Goal: Information Seeking & Learning: Learn about a topic

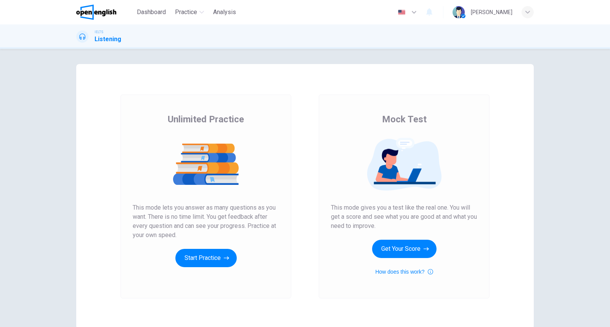
click at [481, 277] on div "Mock Test This mode gives you a test like the real one. You will get a score an…" at bounding box center [404, 197] width 171 height 204
click at [168, 213] on span "This mode lets you answer as many questions as you want. There is no time limit…" at bounding box center [206, 221] width 147 height 37
drag, startPoint x: 174, startPoint y: 222, endPoint x: 178, endPoint y: 227, distance: 6.6
click at [176, 224] on span "This mode lets you answer as many questions as you want. There is no time limit…" at bounding box center [206, 221] width 147 height 37
drag, startPoint x: 178, startPoint y: 228, endPoint x: 232, endPoint y: 227, distance: 53.8
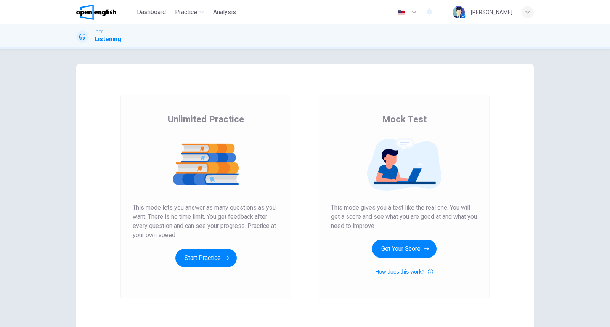
click at [232, 227] on span "This mode lets you answer as many questions as you want. There is no time limit…" at bounding box center [206, 221] width 147 height 37
drag, startPoint x: 254, startPoint y: 230, endPoint x: 266, endPoint y: 237, distance: 14.2
click at [266, 237] on span "This mode lets you answer as many questions as you want. There is no time limit…" at bounding box center [206, 221] width 147 height 37
click at [214, 260] on button "Start Practice" at bounding box center [206, 258] width 61 height 18
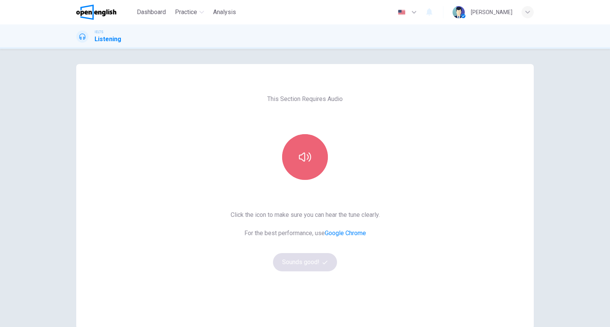
click at [311, 166] on button "button" at bounding box center [305, 157] width 46 height 46
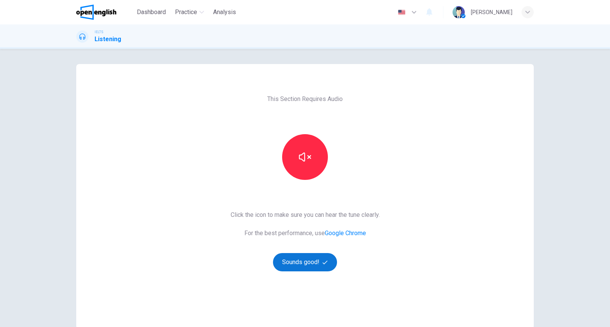
click at [307, 264] on button "Sounds good!" at bounding box center [305, 262] width 64 height 18
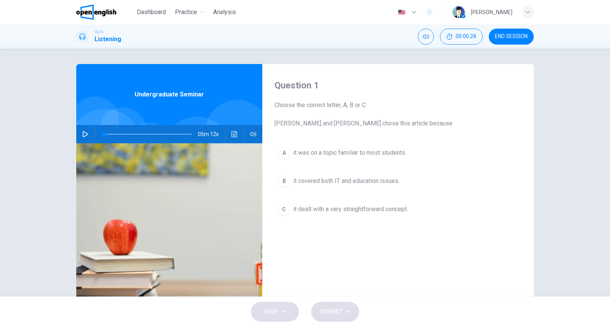
click at [82, 134] on icon "button" at bounding box center [85, 134] width 6 height 6
click at [251, 134] on icon "button" at bounding box center [253, 134] width 6 height 5
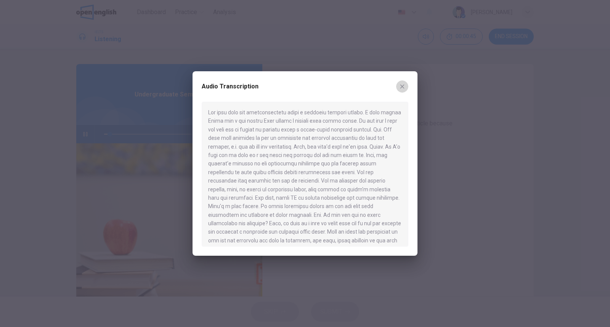
click at [403, 86] on icon "button" at bounding box center [403, 87] width 4 height 4
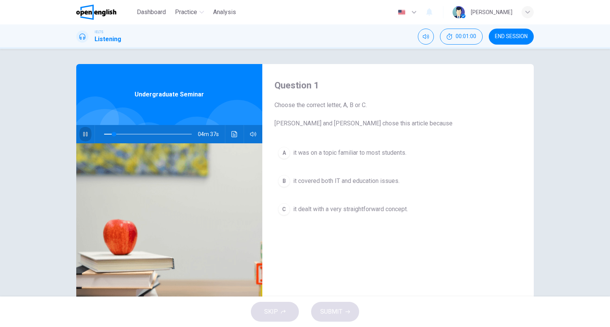
click at [83, 135] on icon "button" at bounding box center [85, 134] width 4 height 5
click at [83, 134] on icon "button" at bounding box center [85, 134] width 6 height 6
click at [287, 181] on div "B" at bounding box center [284, 181] width 12 height 12
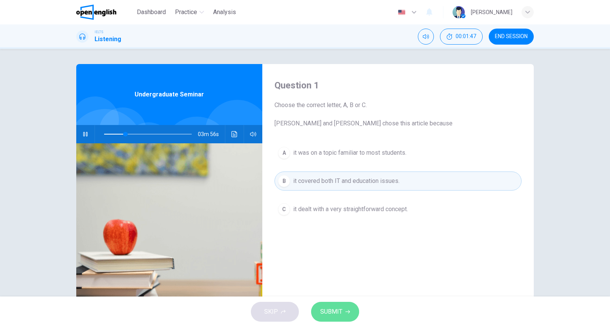
click at [335, 319] on button "SUBMIT" at bounding box center [335, 312] width 48 height 20
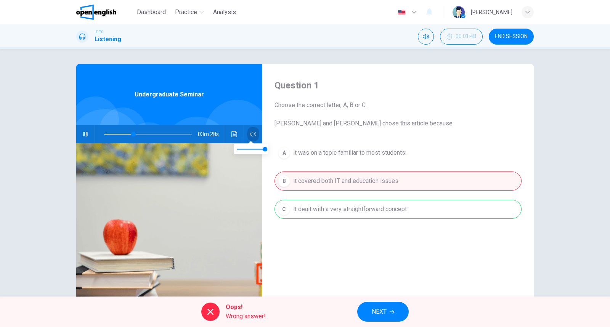
click at [250, 135] on icon "button" at bounding box center [253, 134] width 6 height 5
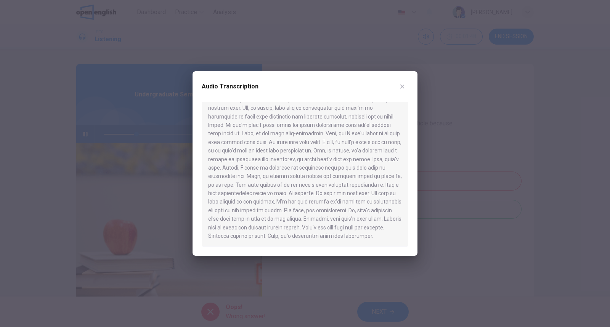
scroll to position [346, 0]
drag, startPoint x: 253, startPoint y: 196, endPoint x: 253, endPoint y: 201, distance: 5.7
click at [253, 201] on div at bounding box center [305, 174] width 207 height 145
drag, startPoint x: 253, startPoint y: 210, endPoint x: 249, endPoint y: 231, distance: 21.8
click at [250, 230] on div at bounding box center [305, 174] width 207 height 145
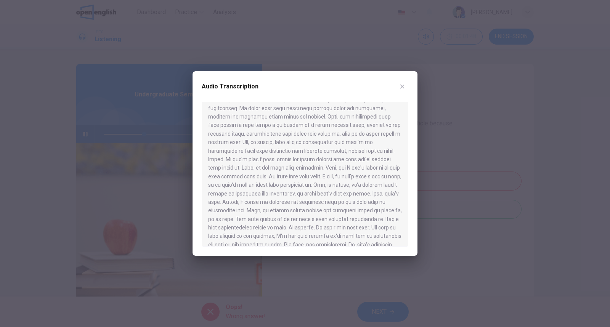
click at [403, 90] on button "button" at bounding box center [402, 87] width 12 height 12
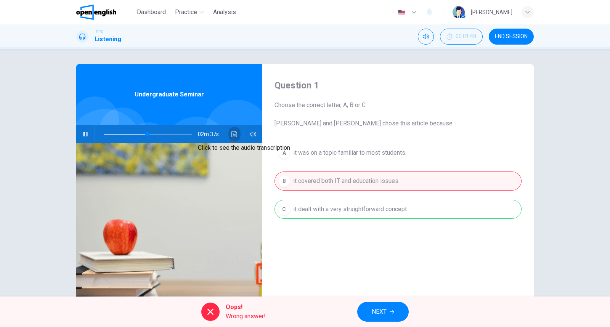
click at [232, 135] on icon "Click to see the audio transcription" at bounding box center [235, 134] width 6 height 6
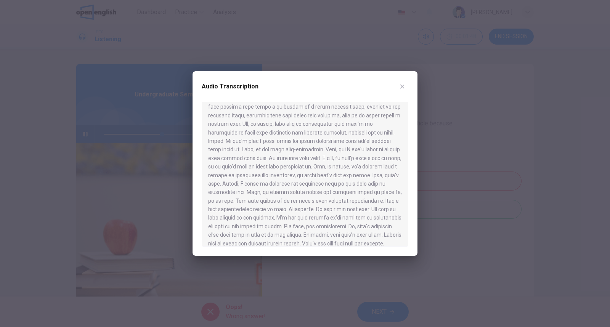
scroll to position [388, 0]
drag, startPoint x: 331, startPoint y: 182, endPoint x: 329, endPoint y: 195, distance: 12.8
click at [331, 189] on div at bounding box center [305, 174] width 207 height 145
click at [330, 211] on div at bounding box center [305, 174] width 207 height 145
drag, startPoint x: 295, startPoint y: 201, endPoint x: 301, endPoint y: 201, distance: 6.5
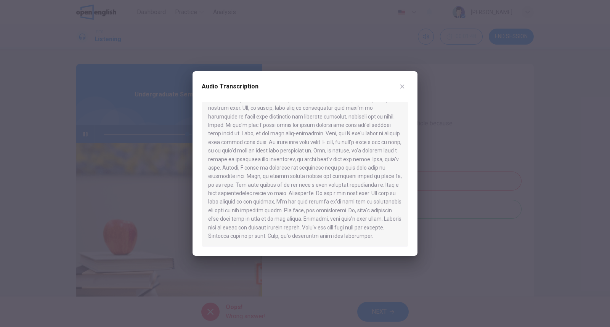
click at [319, 205] on div at bounding box center [305, 174] width 207 height 145
drag, startPoint x: 288, startPoint y: 201, endPoint x: 310, endPoint y: 203, distance: 22.2
click at [308, 203] on div at bounding box center [305, 174] width 207 height 145
drag, startPoint x: 321, startPoint y: 203, endPoint x: 317, endPoint y: 200, distance: 4.1
click at [321, 203] on div at bounding box center [305, 174] width 207 height 145
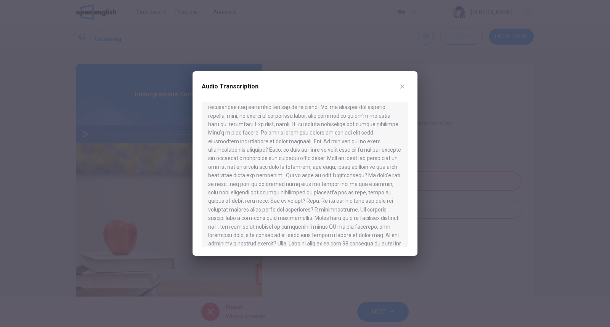
scroll to position [0, 0]
click at [402, 85] on icon "button" at bounding box center [402, 87] width 6 height 6
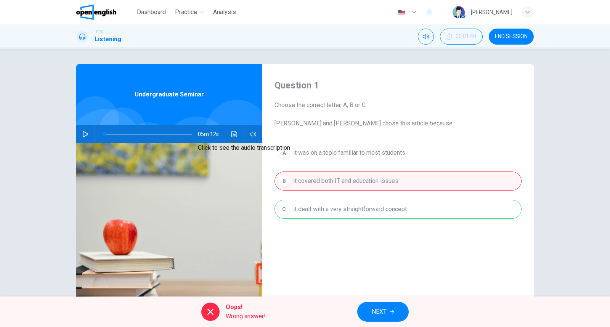
click at [233, 134] on icon "Click to see the audio transcription" at bounding box center [235, 134] width 6 height 6
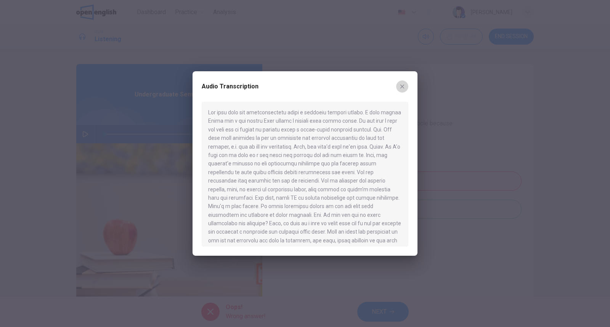
click at [400, 85] on icon "button" at bounding box center [402, 87] width 6 height 6
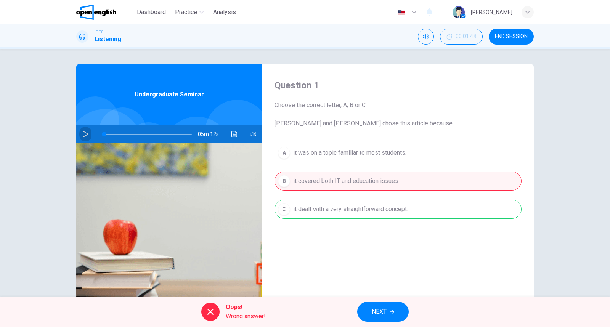
drag, startPoint x: 84, startPoint y: 134, endPoint x: 191, endPoint y: 134, distance: 107.2
click at [84, 134] on icon "button" at bounding box center [85, 134] width 6 height 6
click at [233, 135] on icon "Click to see the audio transcription" at bounding box center [235, 134] width 6 height 6
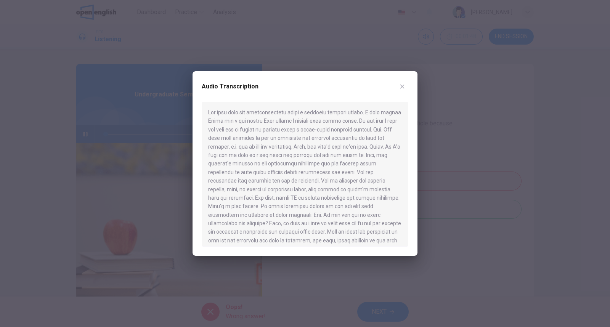
drag, startPoint x: 290, startPoint y: 113, endPoint x: 250, endPoint y: 113, distance: 40.1
click at [250, 113] on div at bounding box center [305, 174] width 207 height 145
drag, startPoint x: 230, startPoint y: 155, endPoint x: 269, endPoint y: 188, distance: 50.7
click at [269, 188] on div at bounding box center [305, 174] width 207 height 145
click at [241, 168] on div at bounding box center [305, 174] width 207 height 145
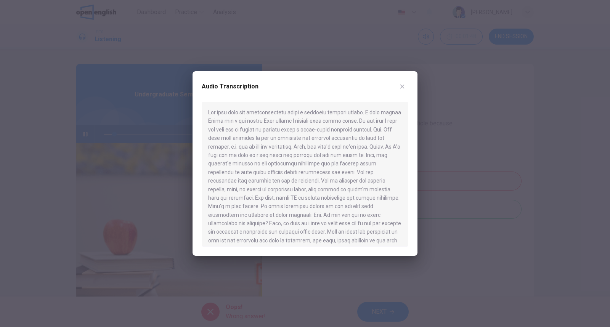
drag, startPoint x: 255, startPoint y: 165, endPoint x: 296, endPoint y: 169, distance: 41.0
click at [296, 169] on div at bounding box center [305, 174] width 207 height 145
drag, startPoint x: 307, startPoint y: 168, endPoint x: 333, endPoint y: 166, distance: 26.0
click at [319, 166] on div at bounding box center [305, 174] width 207 height 145
click at [337, 166] on div at bounding box center [305, 174] width 207 height 145
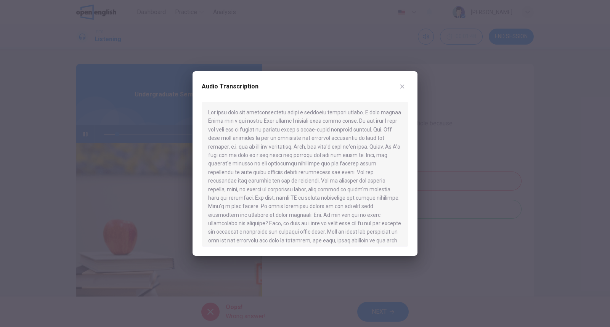
drag, startPoint x: 289, startPoint y: 171, endPoint x: 339, endPoint y: 179, distance: 50.4
click at [339, 179] on div at bounding box center [305, 174] width 207 height 145
drag, startPoint x: 206, startPoint y: 182, endPoint x: 235, endPoint y: 182, distance: 28.6
click at [235, 182] on div at bounding box center [305, 174] width 207 height 145
drag, startPoint x: 240, startPoint y: 173, endPoint x: 229, endPoint y: 161, distance: 16.2
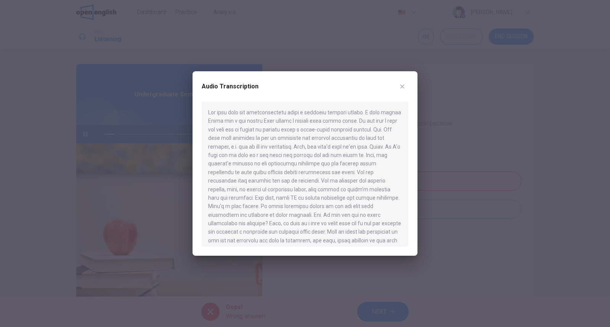
click at [238, 173] on div at bounding box center [305, 174] width 207 height 145
drag, startPoint x: 280, startPoint y: 187, endPoint x: 287, endPoint y: 184, distance: 7.4
click at [287, 184] on div at bounding box center [305, 174] width 207 height 145
click at [404, 87] on icon "button" at bounding box center [402, 87] width 6 height 6
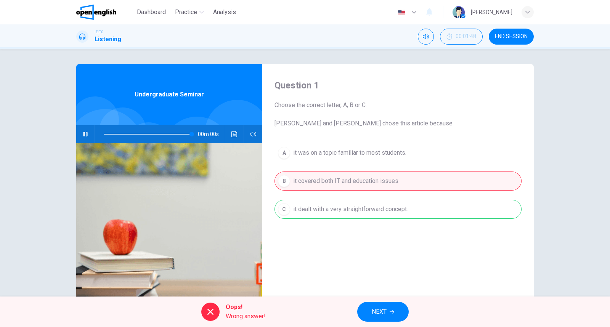
type input "*"
drag, startPoint x: 505, startPoint y: 37, endPoint x: 377, endPoint y: 54, distance: 128.9
click at [505, 37] on span "END SESSION" at bounding box center [511, 37] width 33 height 6
click at [377, 313] on span "NEXT" at bounding box center [379, 312] width 15 height 11
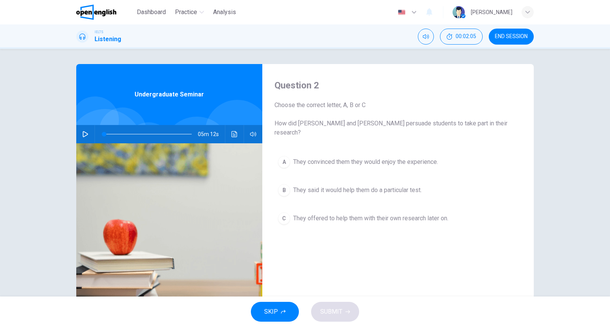
click at [398, 158] on button "A They convinced them they would enjoy the experience." at bounding box center [398, 162] width 247 height 19
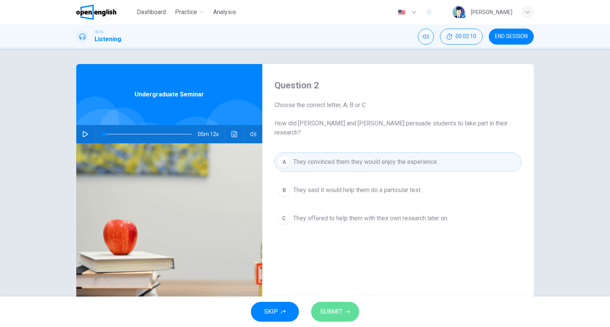
click at [344, 308] on button "SUBMIT" at bounding box center [335, 312] width 48 height 20
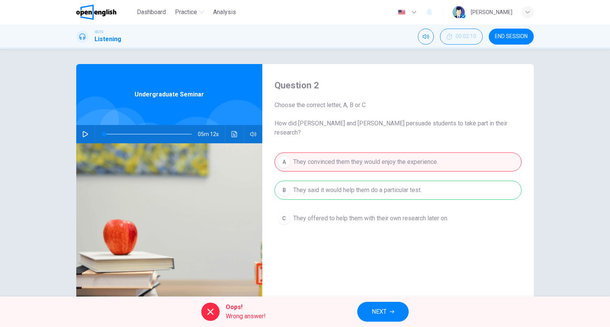
click at [355, 188] on div "A They convinced them they would enjoy the experience. B They said it would hel…" at bounding box center [398, 198] width 247 height 91
click at [335, 179] on div "A They convinced them they would enjoy the experience. B They said it would hel…" at bounding box center [398, 198] width 247 height 91
click at [317, 186] on div "A They convinced them they would enjoy the experience. B They said it would hel…" at bounding box center [398, 198] width 247 height 91
click at [403, 180] on div "A They convinced them they would enjoy the experience. B They said it would hel…" at bounding box center [398, 198] width 247 height 91
click at [379, 312] on span "NEXT" at bounding box center [379, 312] width 15 height 11
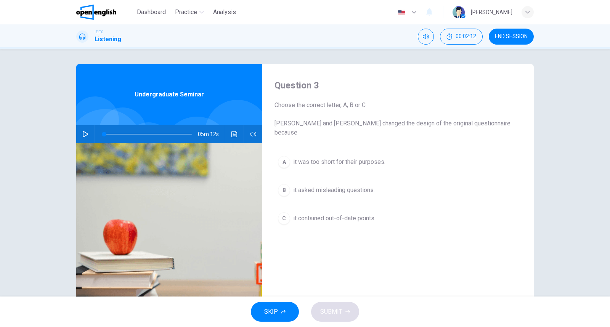
drag, startPoint x: 298, startPoint y: 124, endPoint x: 325, endPoint y: 127, distance: 26.8
click at [324, 127] on span "Choose the correct letter, A, B or [PERSON_NAME] and [PERSON_NAME] changed the …" at bounding box center [398, 119] width 247 height 37
drag, startPoint x: 348, startPoint y: 126, endPoint x: 369, endPoint y: 129, distance: 21.2
click at [369, 129] on div "Question 3 Choose the correct letter, A, B or [PERSON_NAME] and [PERSON_NAME] c…" at bounding box center [399, 196] width 272 height 265
drag, startPoint x: 312, startPoint y: 217, endPoint x: 358, endPoint y: 265, distance: 66.4
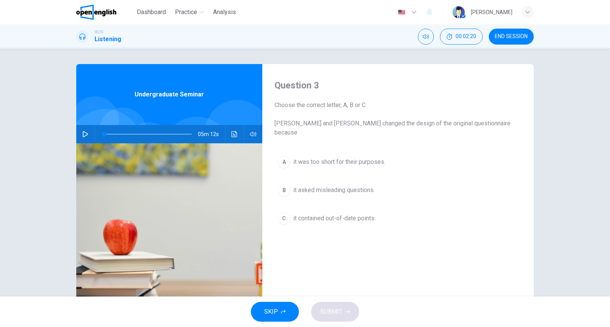
click at [356, 261] on div "Question 3 Choose the correct letter, A, B or [PERSON_NAME] and [PERSON_NAME] c…" at bounding box center [399, 196] width 272 height 265
click at [359, 266] on div "Question 3 Choose the correct letter, A, B or [PERSON_NAME] and [PERSON_NAME] c…" at bounding box center [399, 196] width 272 height 265
drag, startPoint x: 319, startPoint y: 182, endPoint x: 291, endPoint y: 273, distance: 95.6
click at [291, 273] on div "Question 3 Choose the correct letter, A, B or [PERSON_NAME] and [PERSON_NAME] c…" at bounding box center [399, 196] width 272 height 265
click at [310, 263] on div "Question 3 Choose the correct letter, A, B or [PERSON_NAME] and [PERSON_NAME] c…" at bounding box center [399, 196] width 272 height 265
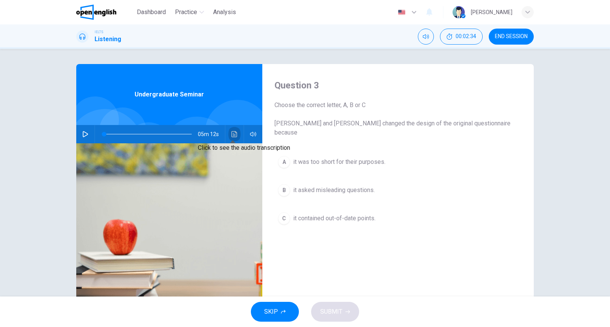
click at [232, 132] on icon "Click to see the audio transcription" at bounding box center [235, 134] width 6 height 6
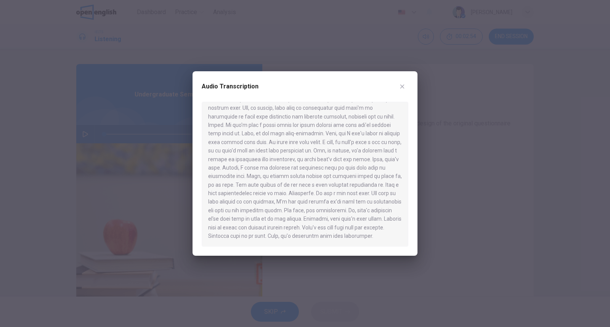
scroll to position [388, 0]
drag, startPoint x: 336, startPoint y: 203, endPoint x: 320, endPoint y: 215, distance: 20.2
click at [323, 215] on div at bounding box center [305, 174] width 207 height 145
drag, startPoint x: 344, startPoint y: 142, endPoint x: 349, endPoint y: 151, distance: 10.4
click at [349, 151] on div at bounding box center [305, 174] width 207 height 145
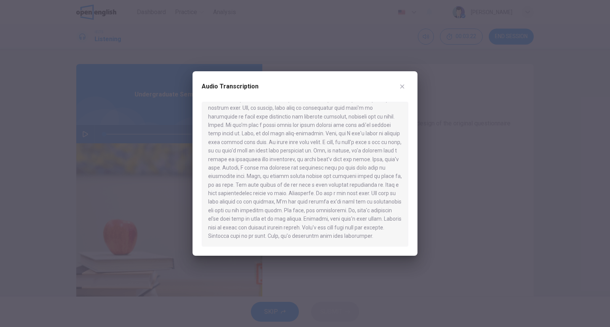
click at [273, 154] on div at bounding box center [305, 174] width 207 height 145
drag, startPoint x: 298, startPoint y: 151, endPoint x: 364, endPoint y: 155, distance: 66.9
click at [355, 155] on div at bounding box center [305, 174] width 207 height 145
click at [371, 155] on div at bounding box center [305, 174] width 207 height 145
drag, startPoint x: 235, startPoint y: 162, endPoint x: 235, endPoint y: 173, distance: 11.1
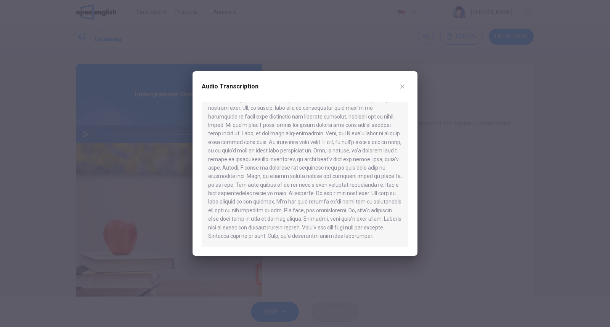
click at [235, 173] on div at bounding box center [305, 174] width 207 height 145
drag, startPoint x: 234, startPoint y: 222, endPoint x: 256, endPoint y: 221, distance: 22.5
click at [254, 221] on div at bounding box center [305, 174] width 207 height 145
drag, startPoint x: 256, startPoint y: 221, endPoint x: 261, endPoint y: 221, distance: 4.2
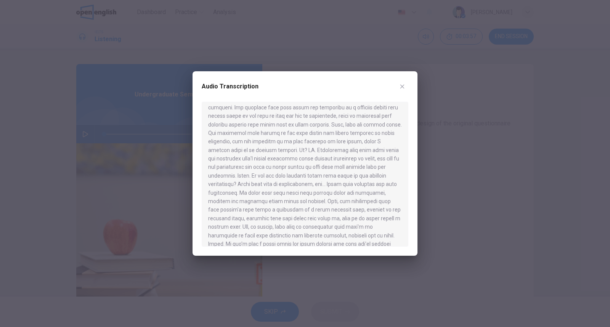
click at [259, 221] on div at bounding box center [305, 174] width 207 height 145
drag, startPoint x: 269, startPoint y: 220, endPoint x: 304, endPoint y: 218, distance: 34.8
click at [304, 218] on div at bounding box center [305, 174] width 207 height 145
click at [309, 220] on div at bounding box center [305, 174] width 207 height 145
drag, startPoint x: 277, startPoint y: 229, endPoint x: 279, endPoint y: 233, distance: 4.3
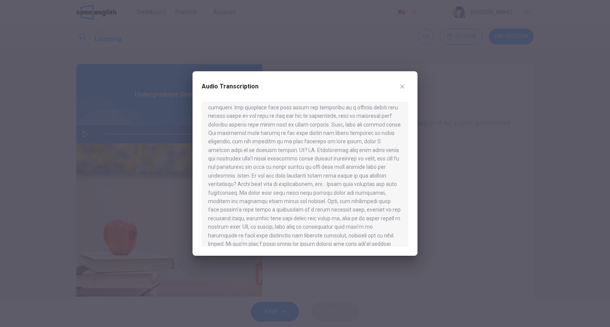
click at [279, 233] on div at bounding box center [305, 174] width 207 height 145
click at [401, 85] on icon "button" at bounding box center [403, 87] width 4 height 4
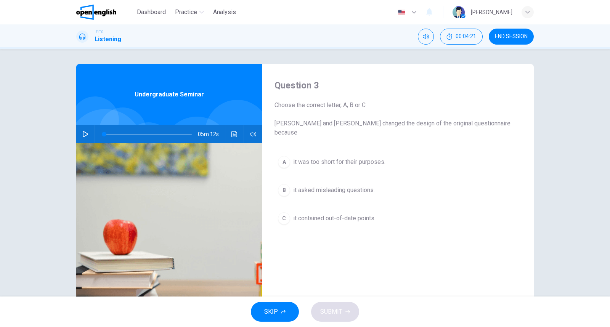
click at [352, 214] on span "it contained out-of-date points." at bounding box center [334, 218] width 82 height 9
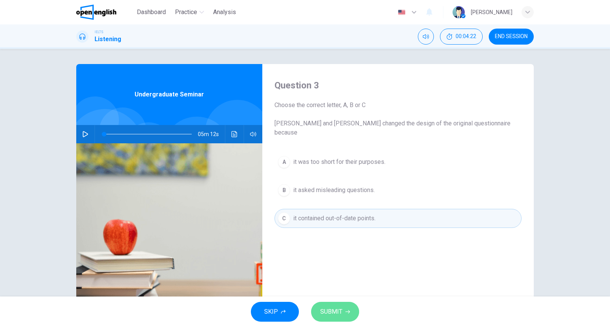
click at [335, 319] on button "SUBMIT" at bounding box center [335, 312] width 48 height 20
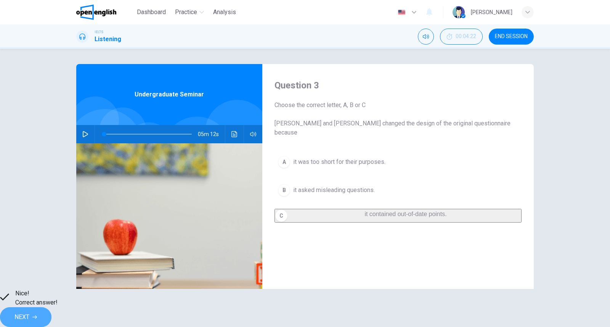
click at [29, 312] on span "NEXT" at bounding box center [21, 317] width 15 height 11
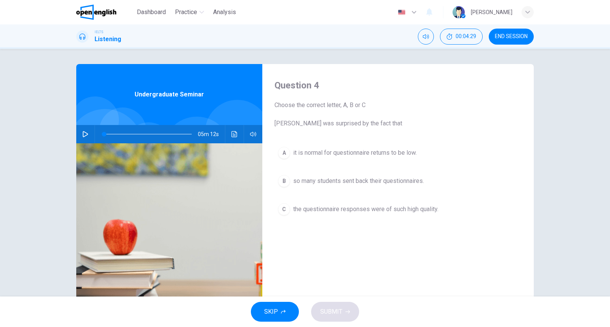
click at [322, 317] on div "SKIP SUBMIT" at bounding box center [305, 312] width 610 height 31
click at [311, 256] on div "Question 4 Choose the correct letter, A, B or [PERSON_NAME] was surprised by th…" at bounding box center [399, 196] width 272 height 265
click at [421, 35] on button "Mute" at bounding box center [426, 37] width 16 height 16
click at [424, 41] on button "Unmute" at bounding box center [426, 37] width 16 height 16
click at [287, 114] on span "Choose the correct letter, A, B or [PERSON_NAME] was surprised by the fact that" at bounding box center [398, 114] width 247 height 27
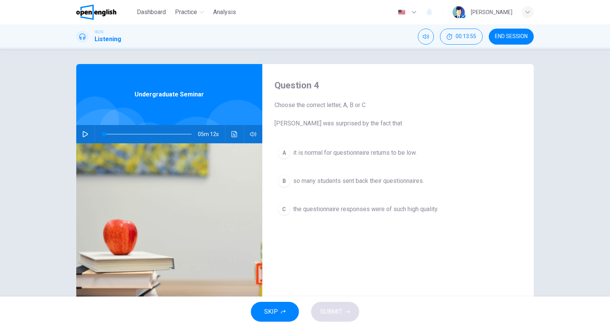
drag, startPoint x: 301, startPoint y: 110, endPoint x: 301, endPoint y: 118, distance: 7.6
click at [301, 118] on span "Choose the correct letter, A, B or [PERSON_NAME] was surprised by the fact that" at bounding box center [398, 114] width 247 height 27
drag, startPoint x: 292, startPoint y: 131, endPoint x: 334, endPoint y: 129, distance: 41.6
click at [333, 129] on div "Question 4 Choose the correct letter, A, B or [PERSON_NAME] was surprised by th…" at bounding box center [399, 196] width 272 height 265
drag, startPoint x: 359, startPoint y: 127, endPoint x: 370, endPoint y: 127, distance: 11.4
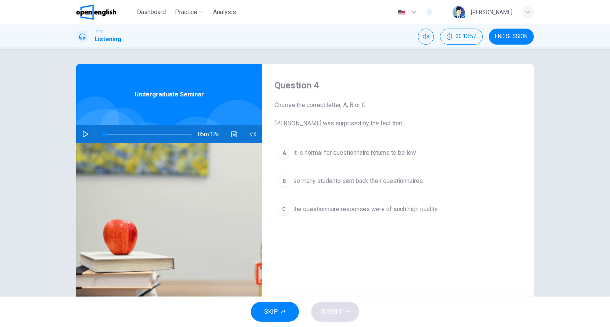
click at [360, 127] on span "Choose the correct letter, A, B or [PERSON_NAME] was surprised by the fact that" at bounding box center [398, 114] width 247 height 27
drag, startPoint x: 395, startPoint y: 127, endPoint x: 390, endPoint y: 130, distance: 6.9
click at [395, 127] on span "Choose the correct letter, A, B or [PERSON_NAME] was surprised by the fact that" at bounding box center [398, 114] width 247 height 27
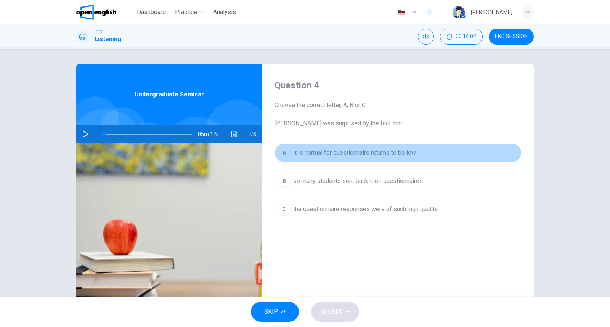
drag, startPoint x: 317, startPoint y: 156, endPoint x: 374, endPoint y: 161, distance: 57.0
click at [374, 161] on button "A it is normal for questionnaire returns to be low." at bounding box center [398, 152] width 247 height 19
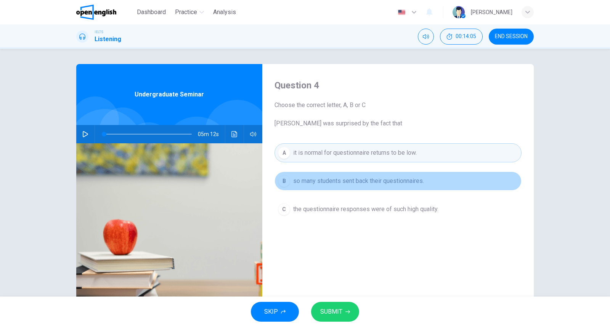
click at [330, 188] on button "B so many students sent back their questionnaires." at bounding box center [398, 181] width 247 height 19
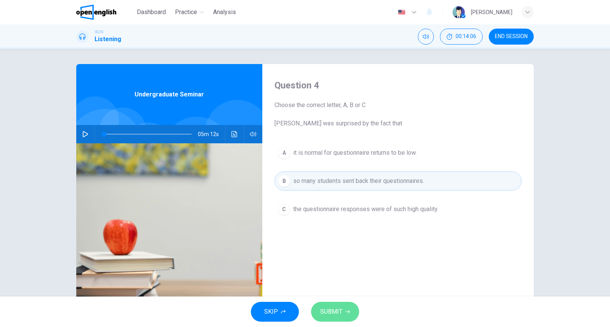
click at [341, 307] on button "SUBMIT" at bounding box center [335, 312] width 48 height 20
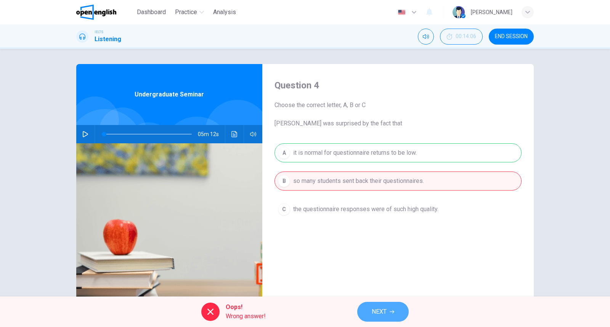
click at [373, 317] on span "NEXT" at bounding box center [379, 312] width 15 height 11
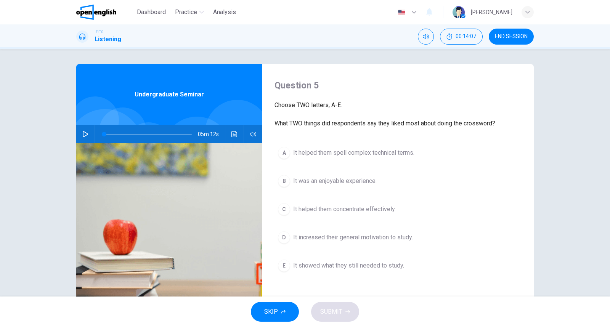
drag, startPoint x: 351, startPoint y: 314, endPoint x: 337, endPoint y: 227, distance: 88.6
click at [351, 314] on div "SKIP SUBMIT" at bounding box center [305, 312] width 610 height 31
drag, startPoint x: 299, startPoint y: 127, endPoint x: 414, endPoint y: 128, distance: 114.9
click at [409, 130] on div "Question 5 Choose TWO letters, A-E. What TWO things did respondents say they li…" at bounding box center [399, 196] width 272 height 265
click at [329, 286] on div "A It helped them spell complex technical terms. B It was an enjoyable experienc…" at bounding box center [398, 216] width 247 height 147
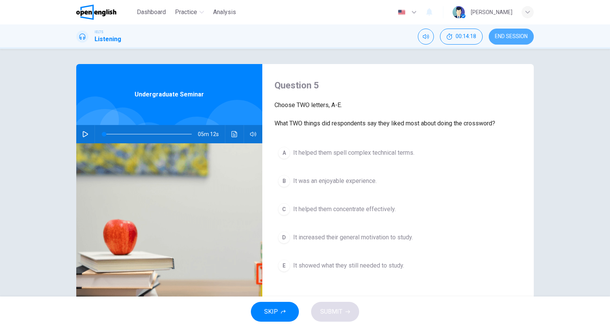
drag, startPoint x: 504, startPoint y: 37, endPoint x: 341, endPoint y: 56, distance: 164.1
click at [505, 37] on span "END SESSION" at bounding box center [511, 37] width 33 height 6
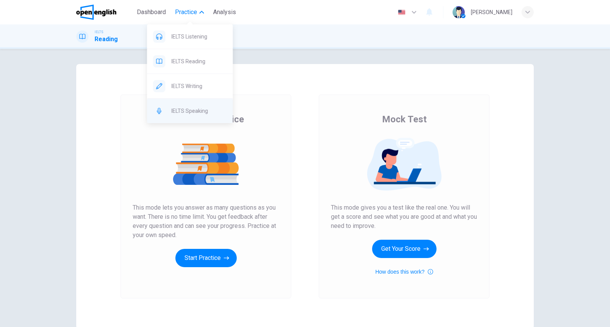
click at [194, 112] on span "IELTS Speaking" at bounding box center [199, 110] width 55 height 9
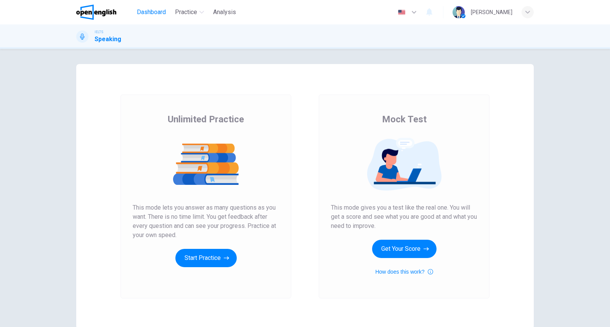
click at [159, 15] on span "Dashboard" at bounding box center [151, 12] width 29 height 9
